Goal: Task Accomplishment & Management: Use online tool/utility

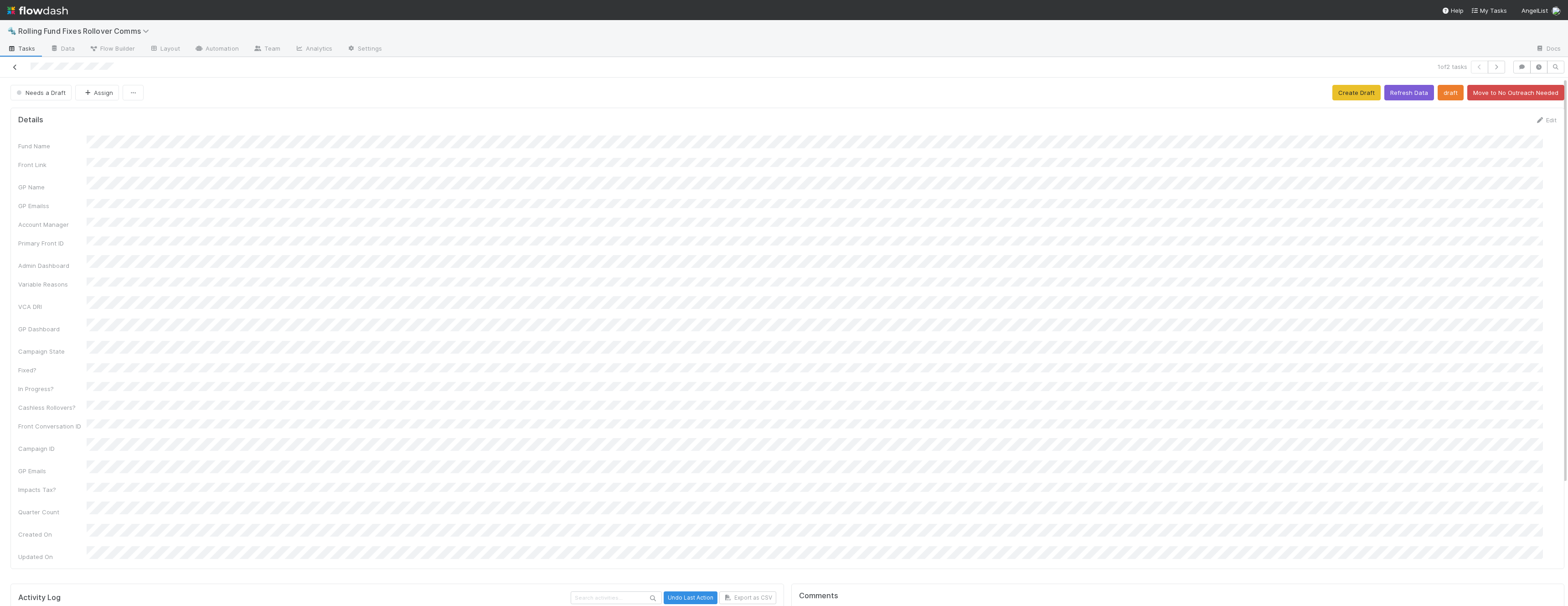
click at [13, 67] on icon at bounding box center [14, 67] width 9 height 6
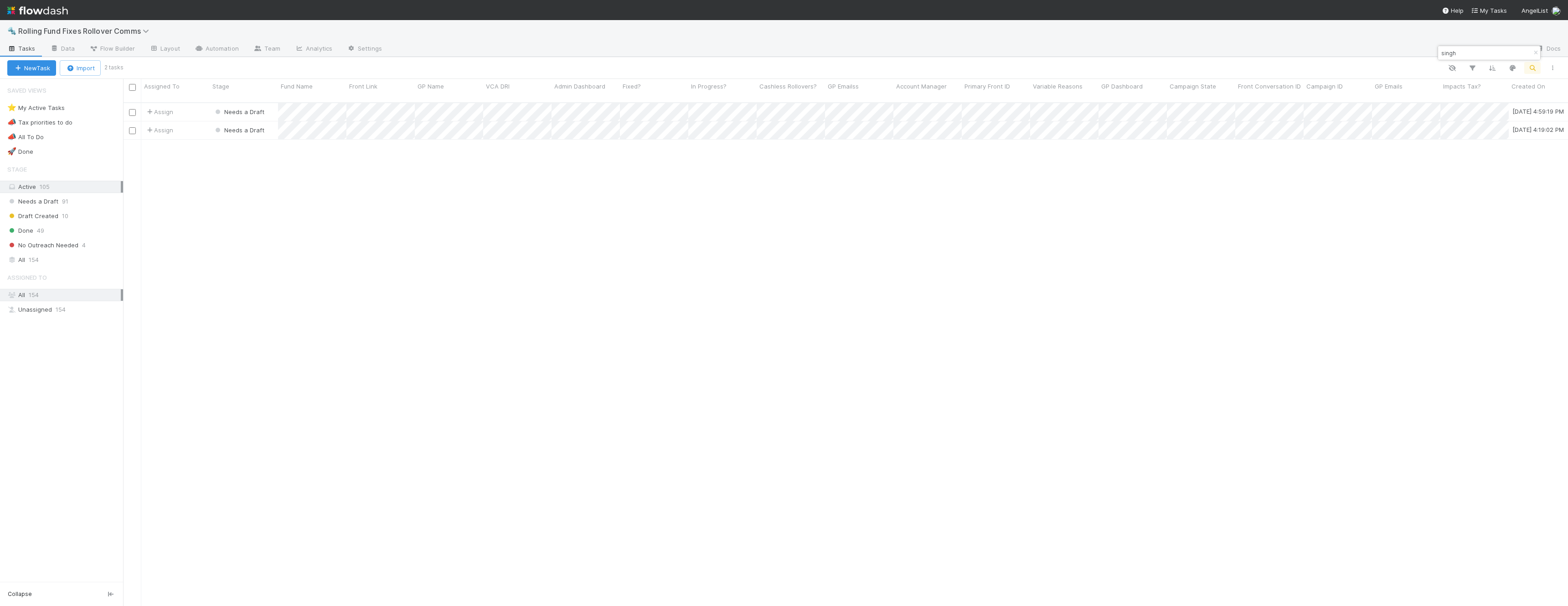
scroll to position [504, 1438]
click at [1459, 52] on input "singh" at bounding box center [1485, 53] width 91 height 11
type input "Duro"
click at [196, 103] on div "Assign" at bounding box center [176, 112] width 69 height 18
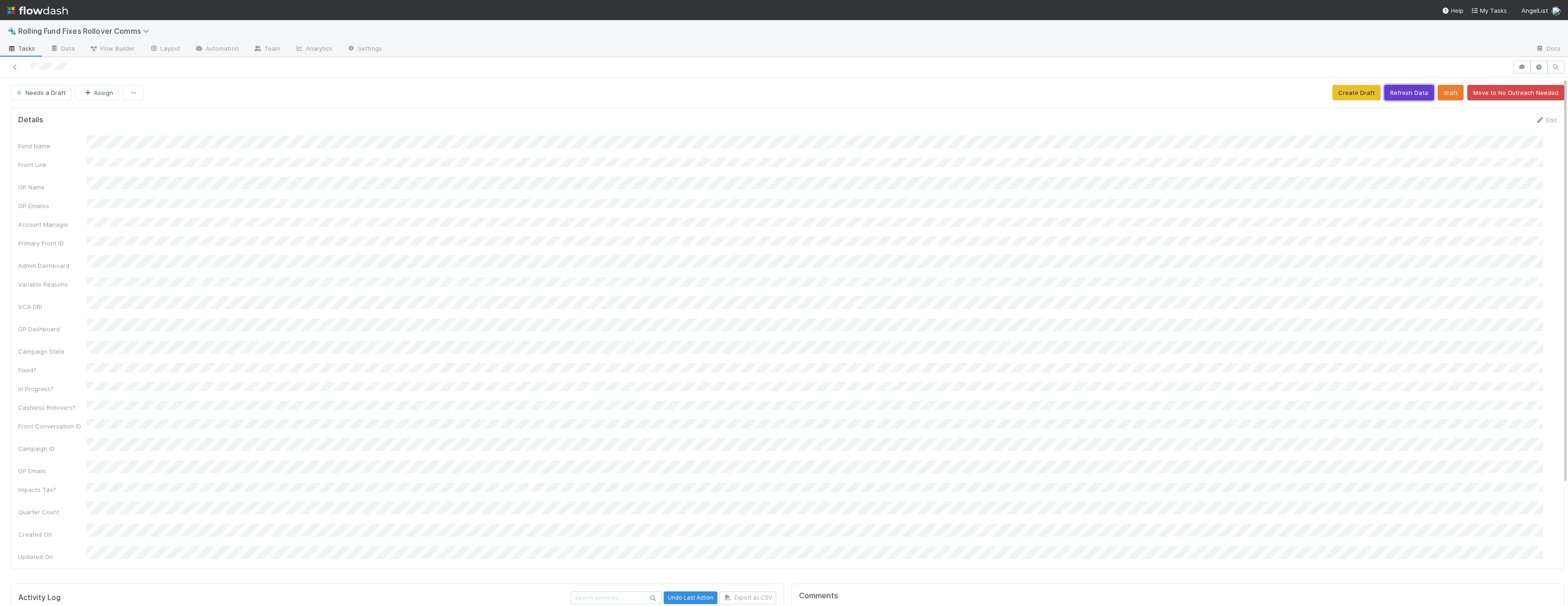
click at [1404, 96] on button "Refresh Data" at bounding box center [1409, 92] width 49 height 16
